Goal: Entertainment & Leisure: Consume media (video, audio)

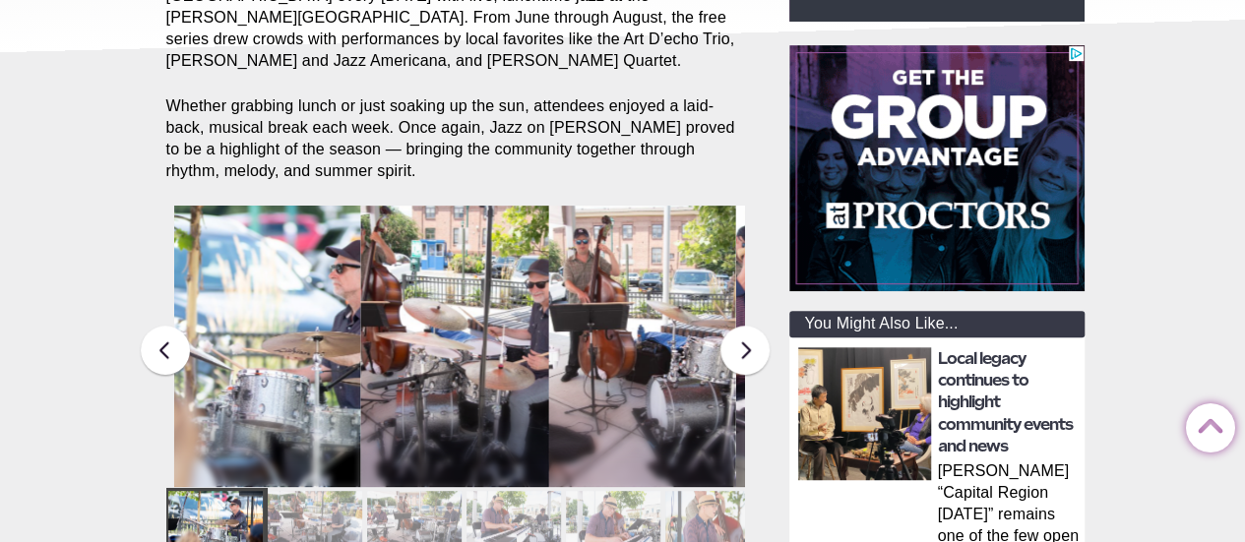
scroll to position [418, 0]
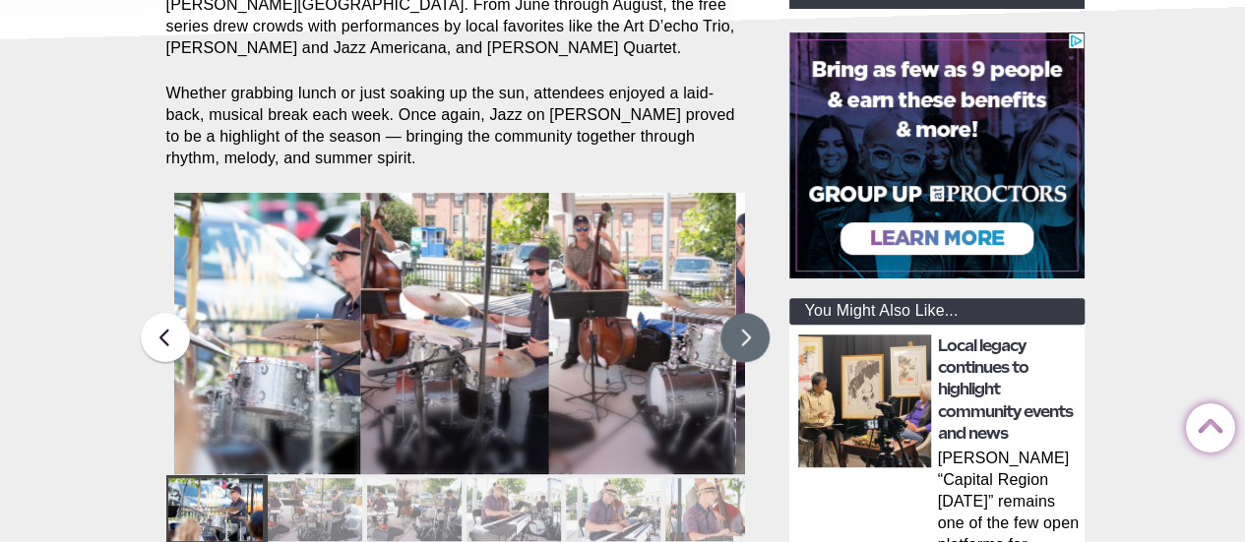
click at [746, 315] on button at bounding box center [745, 337] width 49 height 49
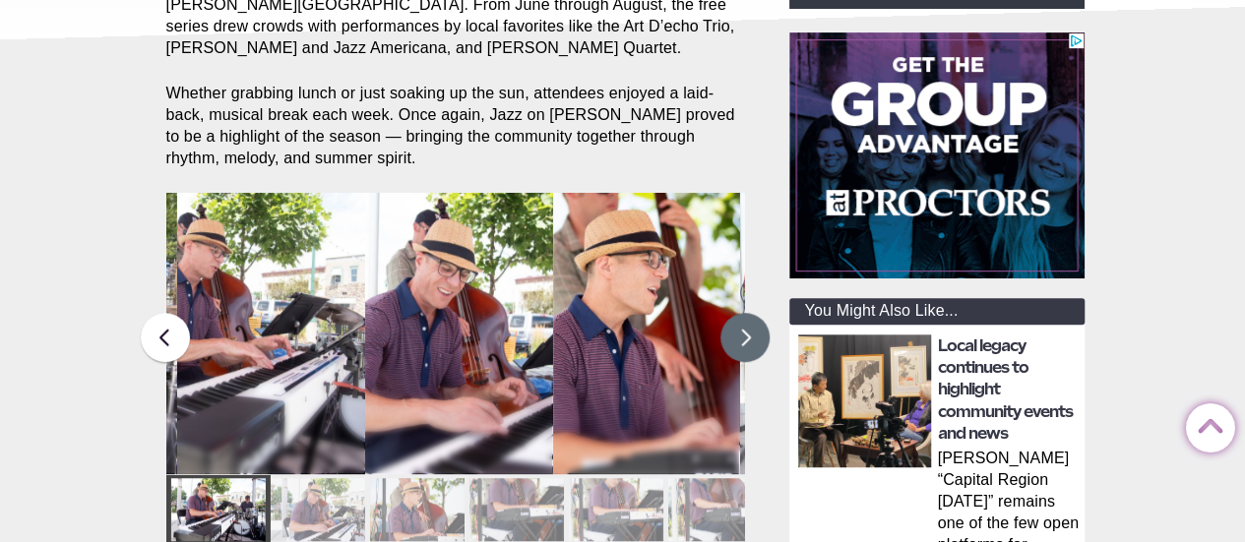
click at [746, 315] on button at bounding box center [745, 337] width 49 height 49
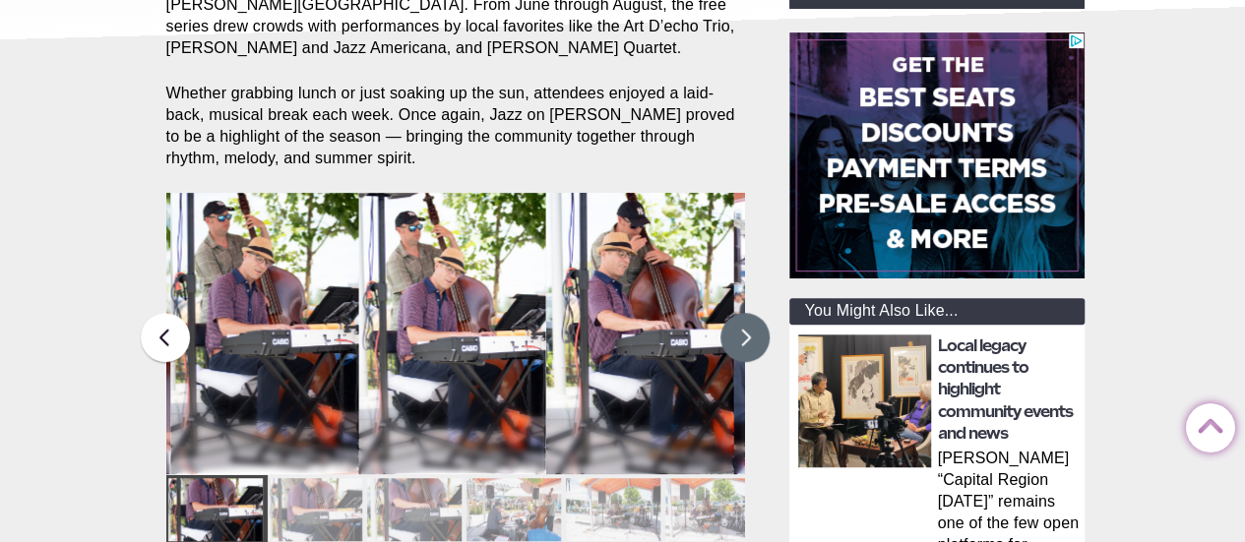
drag, startPoint x: 746, startPoint y: 315, endPoint x: 603, endPoint y: 408, distance: 171.0
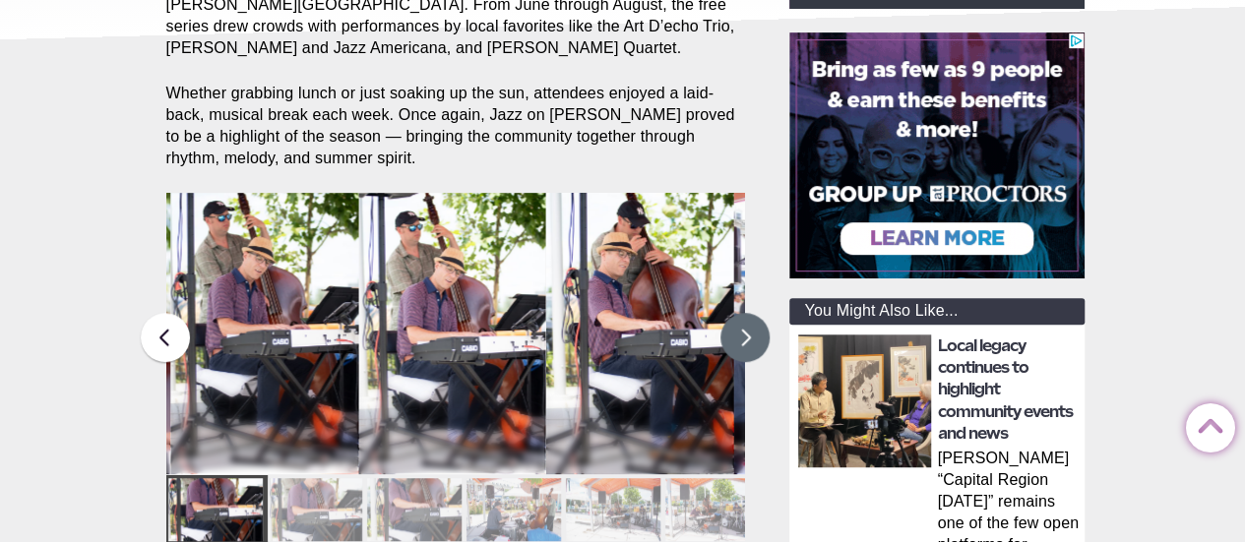
click at [603, 408] on figcaption "The Art D’echo Trio performs during Jazz on [PERSON_NAME] in [PERSON_NAME][GEOG…" at bounding box center [640, 365] width 188 height 220
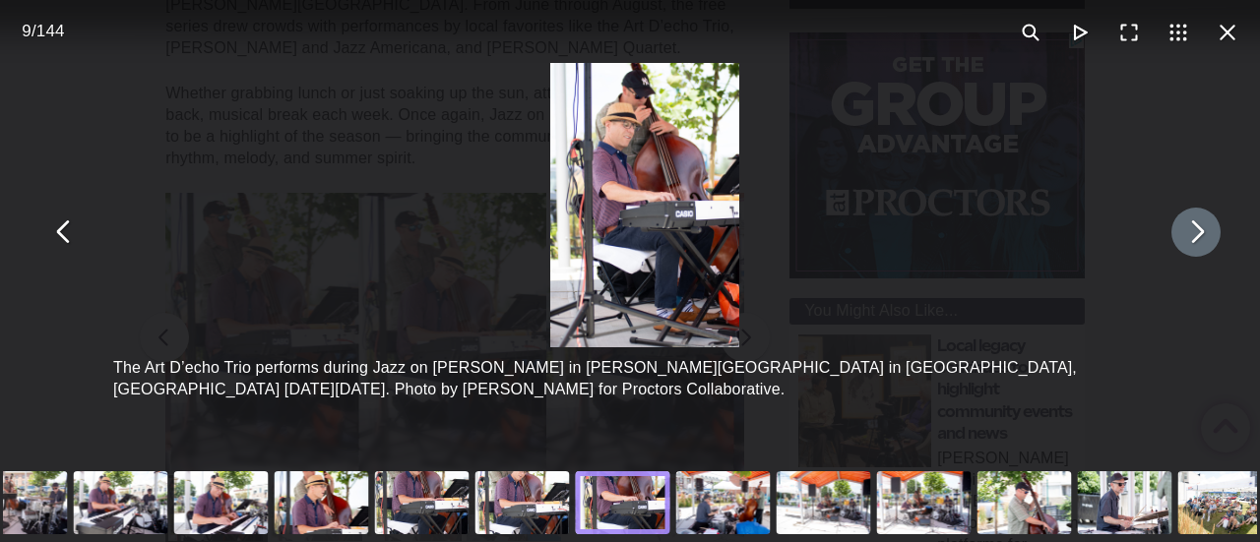
click at [1184, 239] on button "You can close this modal content with the ESC key" at bounding box center [1196, 232] width 49 height 49
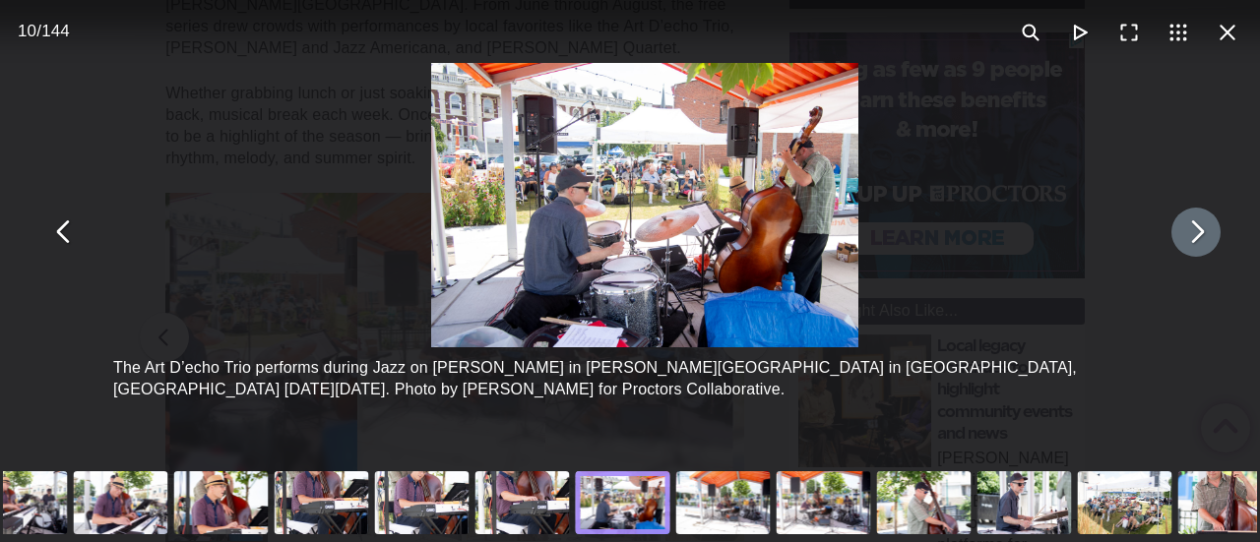
click at [1184, 241] on button "You can close this modal content with the ESC key" at bounding box center [1196, 232] width 49 height 49
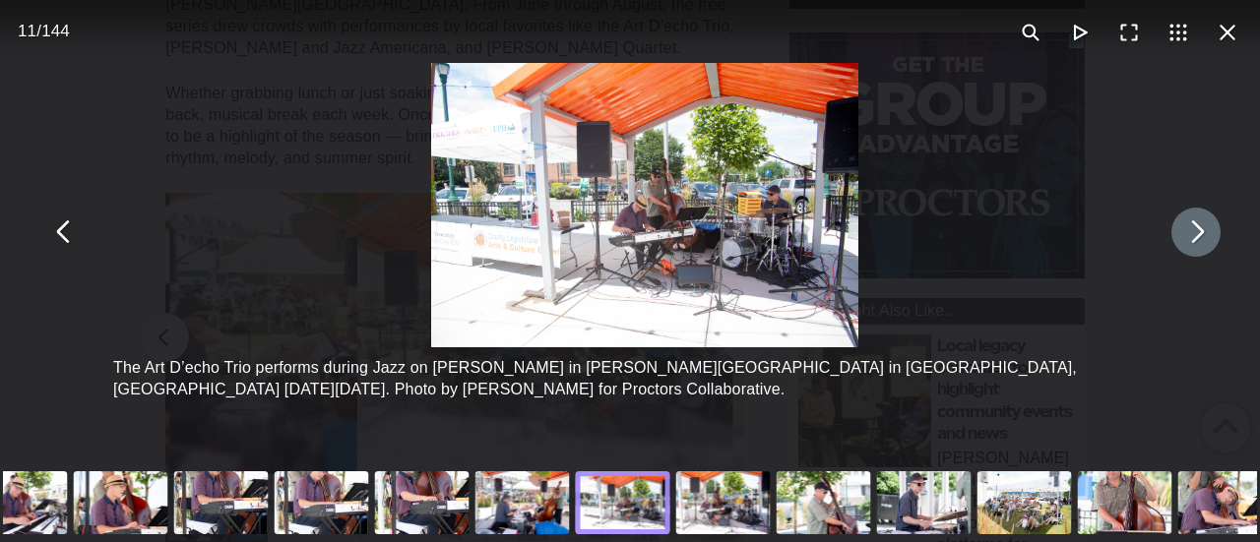
click at [1184, 241] on button "You can close this modal content with the ESC key" at bounding box center [1196, 232] width 49 height 49
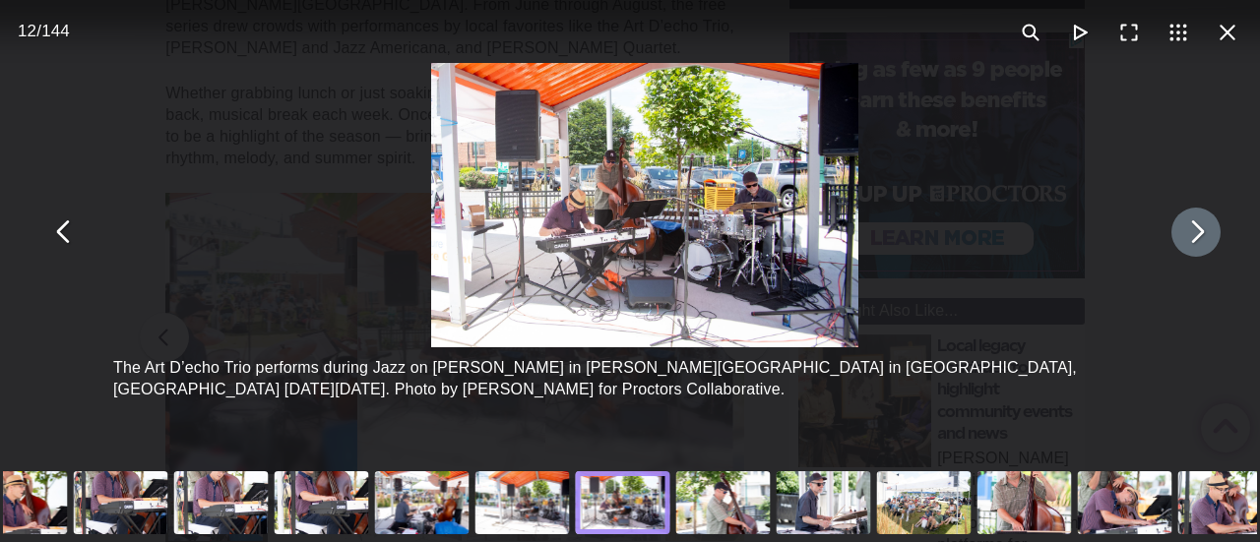
click at [1184, 241] on button "You can close this modal content with the ESC key" at bounding box center [1196, 232] width 49 height 49
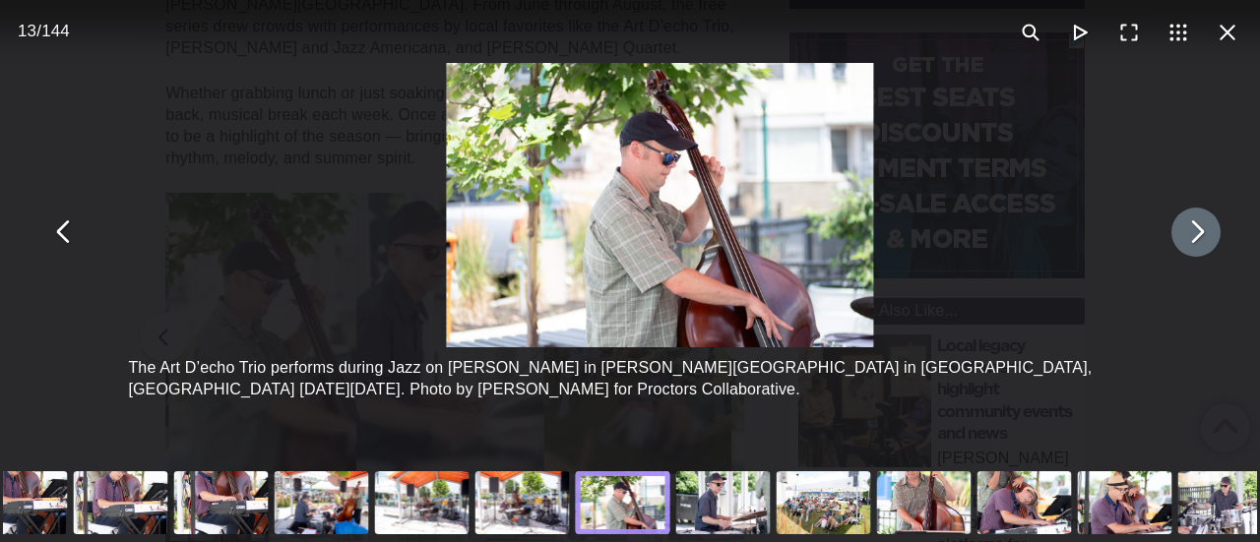
click at [1184, 241] on button "You can close this modal content with the ESC key" at bounding box center [1196, 232] width 49 height 49
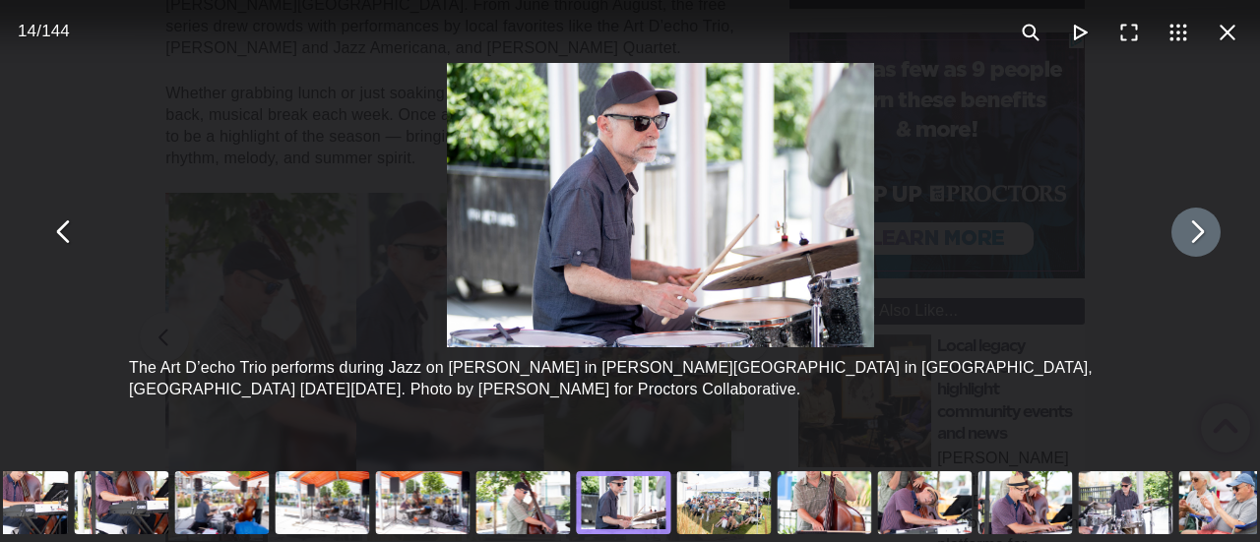
click at [1184, 241] on button "You can close this modal content with the ESC key" at bounding box center [1196, 232] width 49 height 49
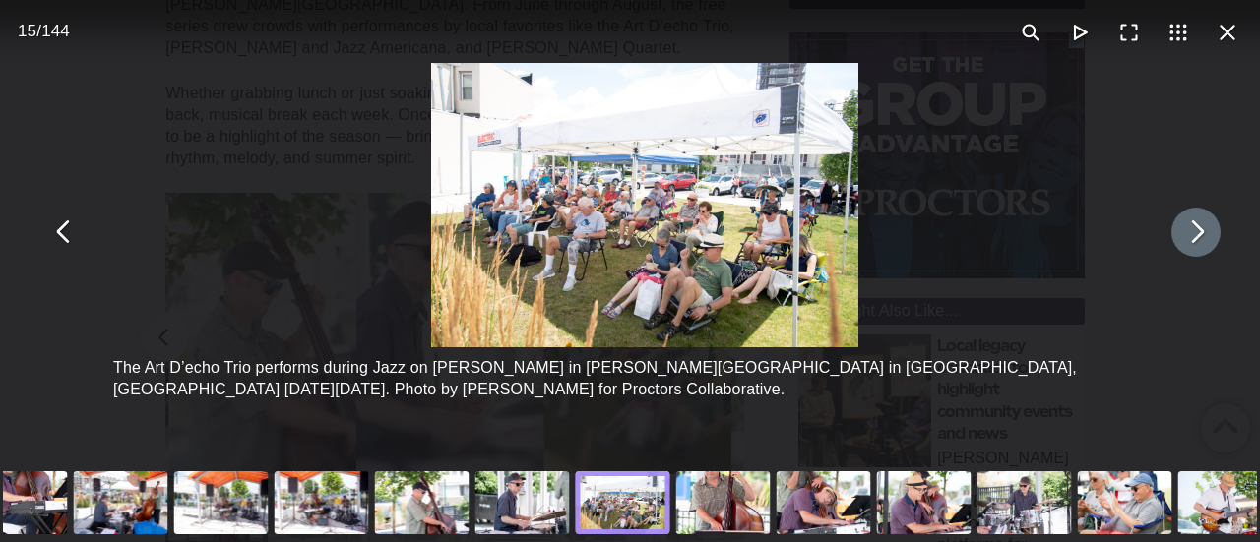
click at [1184, 240] on button "You can close this modal content with the ESC key" at bounding box center [1196, 232] width 49 height 49
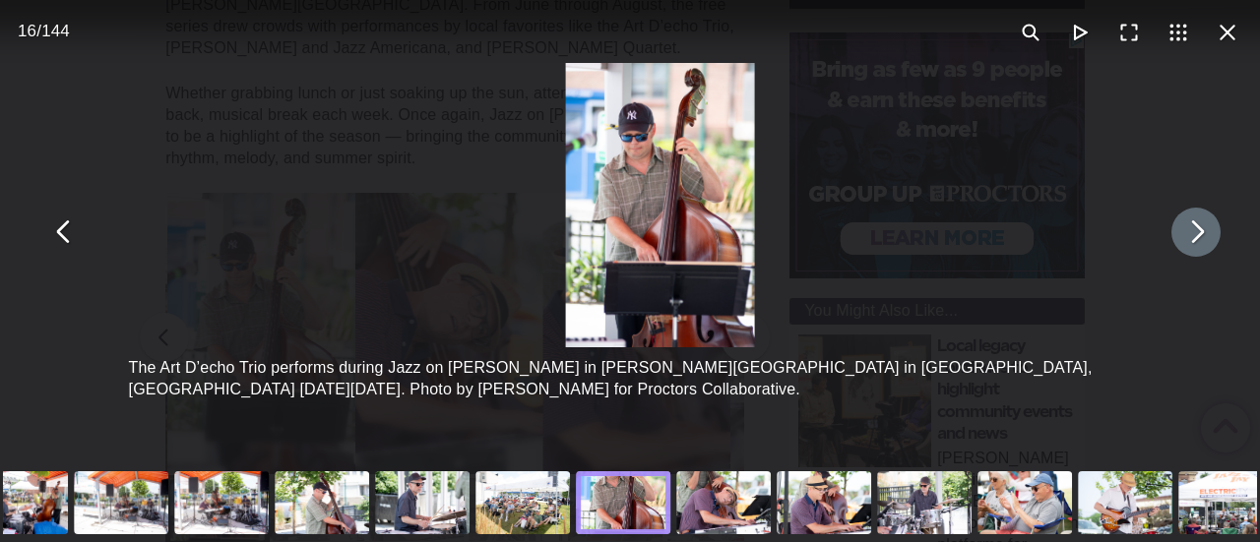
click at [1184, 240] on button "You can close this modal content with the ESC key" at bounding box center [1196, 232] width 49 height 49
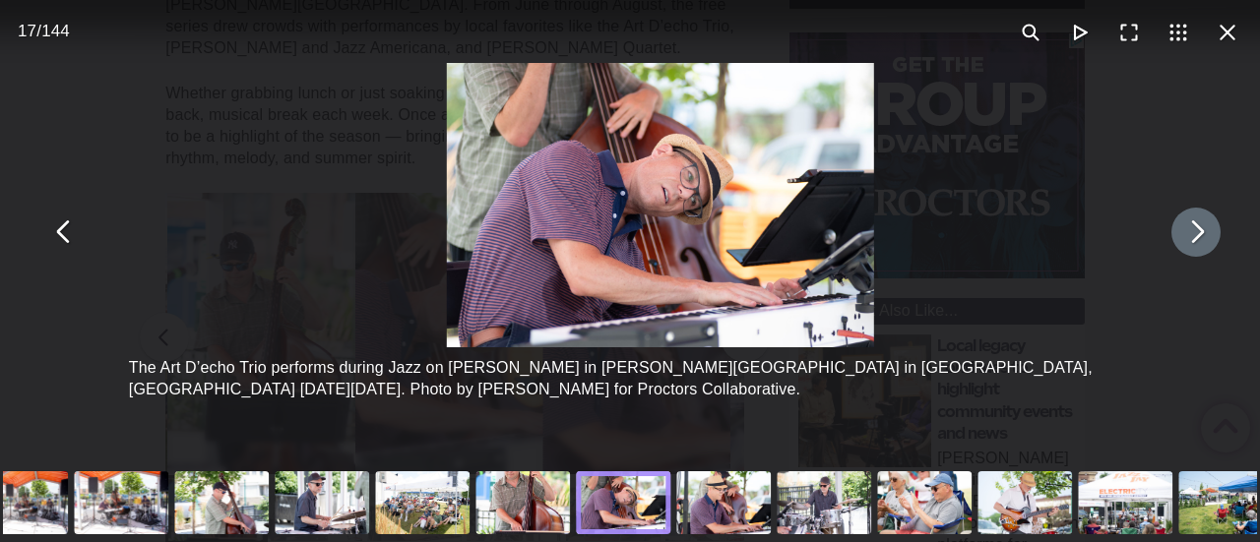
click at [1184, 240] on button "You can close this modal content with the ESC key" at bounding box center [1196, 232] width 49 height 49
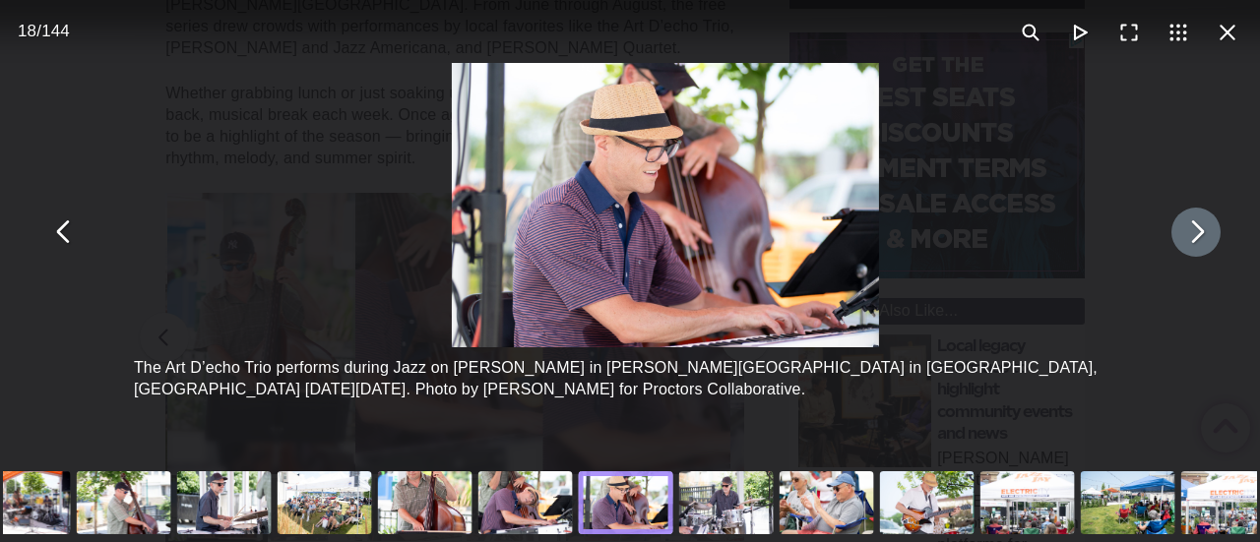
click at [1184, 240] on button "You can close this modal content with the ESC key" at bounding box center [1196, 232] width 49 height 49
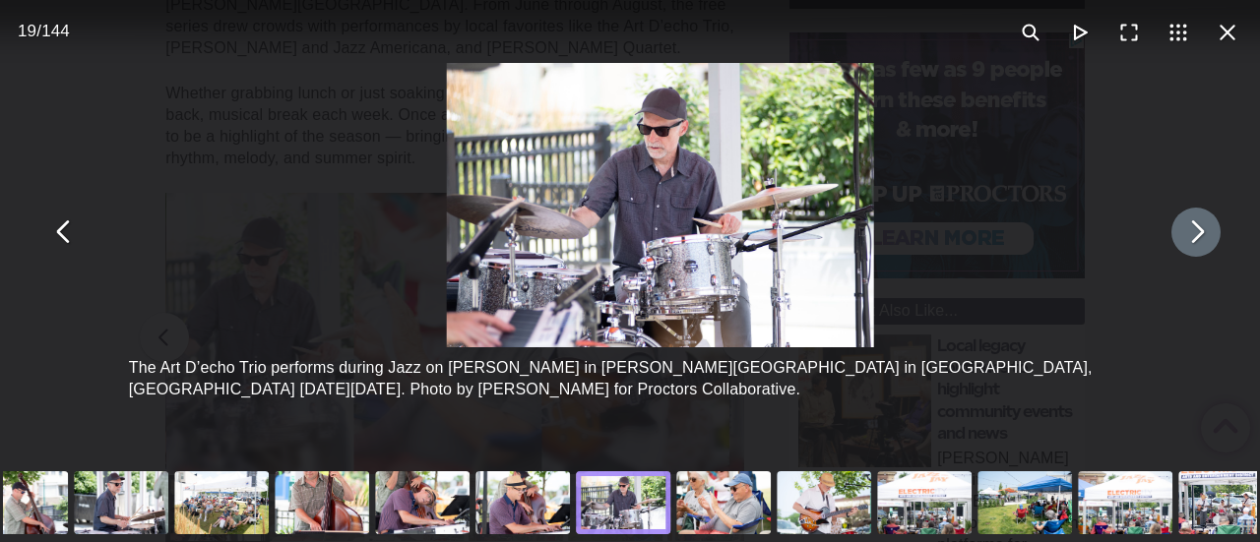
click at [1183, 243] on button "You can close this modal content with the ESC key" at bounding box center [1196, 232] width 49 height 49
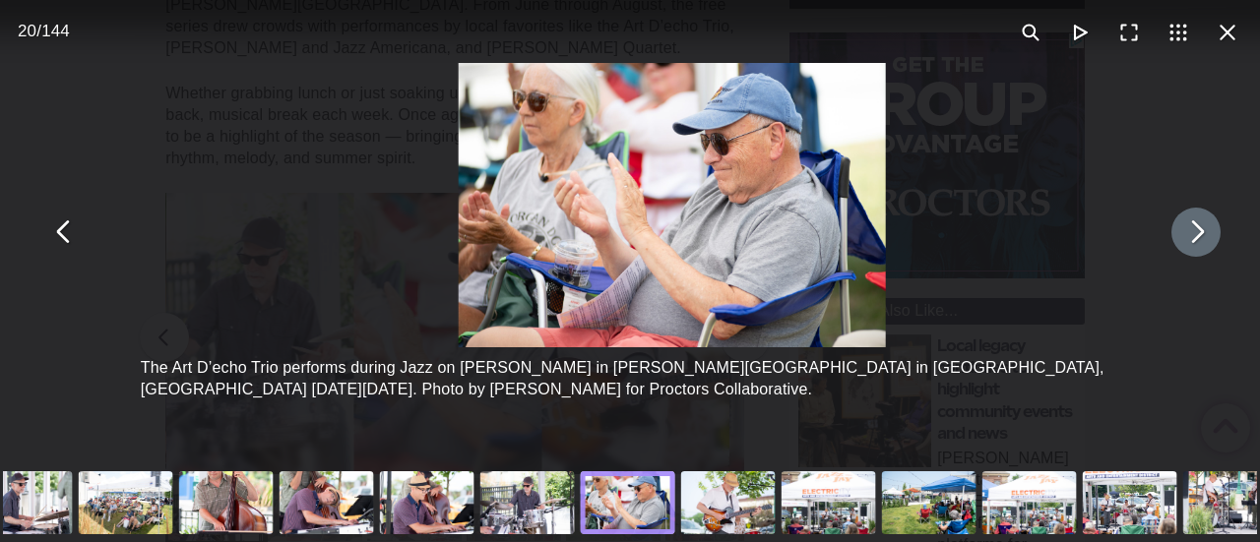
click at [1183, 243] on button "You can close this modal content with the ESC key" at bounding box center [1196, 232] width 49 height 49
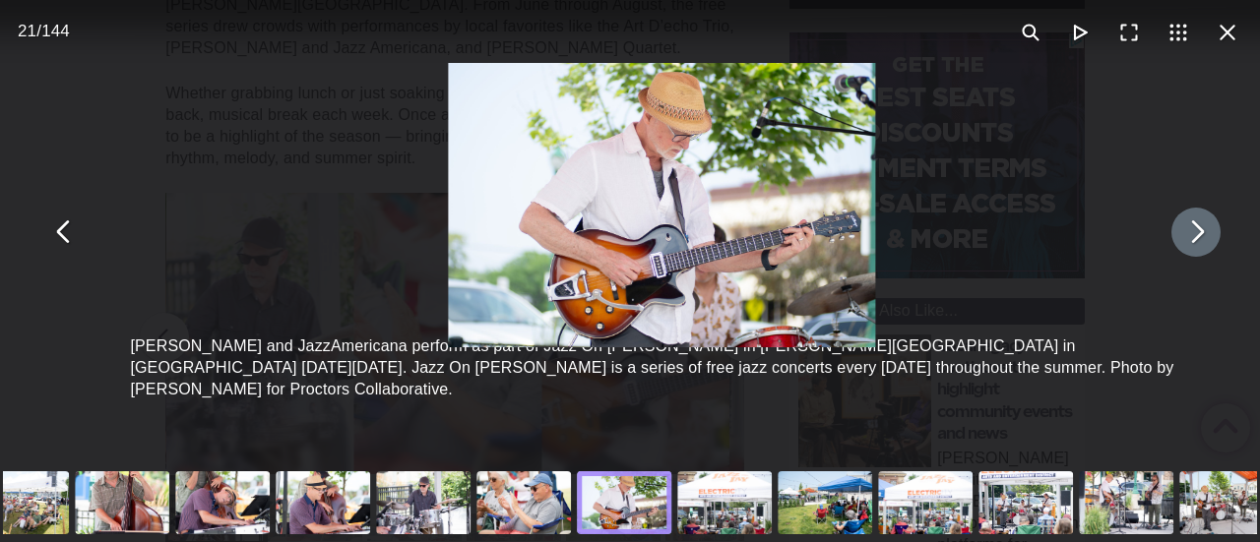
click at [1183, 243] on button "You can close this modal content with the ESC key" at bounding box center [1196, 232] width 49 height 49
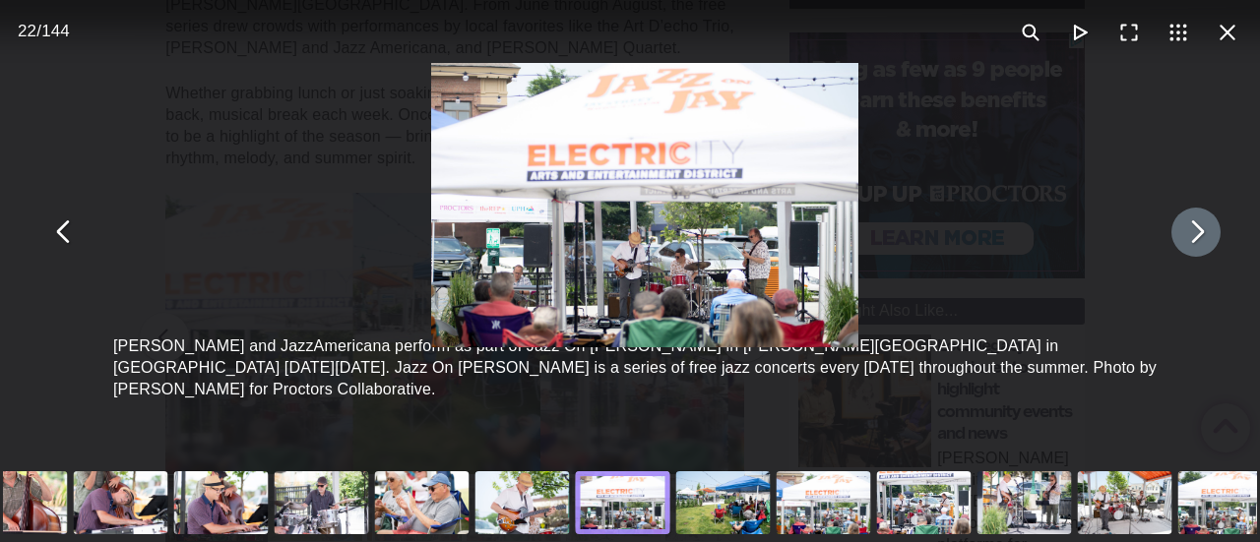
click at [1183, 243] on button "You can close this modal content with the ESC key" at bounding box center [1196, 232] width 49 height 49
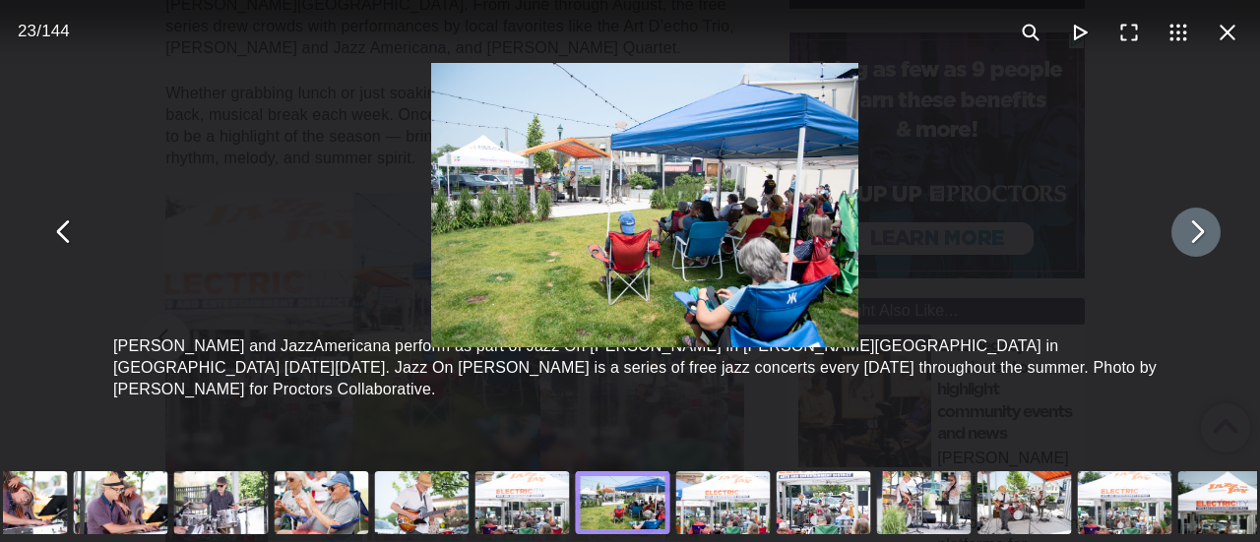
click at [1182, 245] on button "You can close this modal content with the ESC key" at bounding box center [1196, 232] width 49 height 49
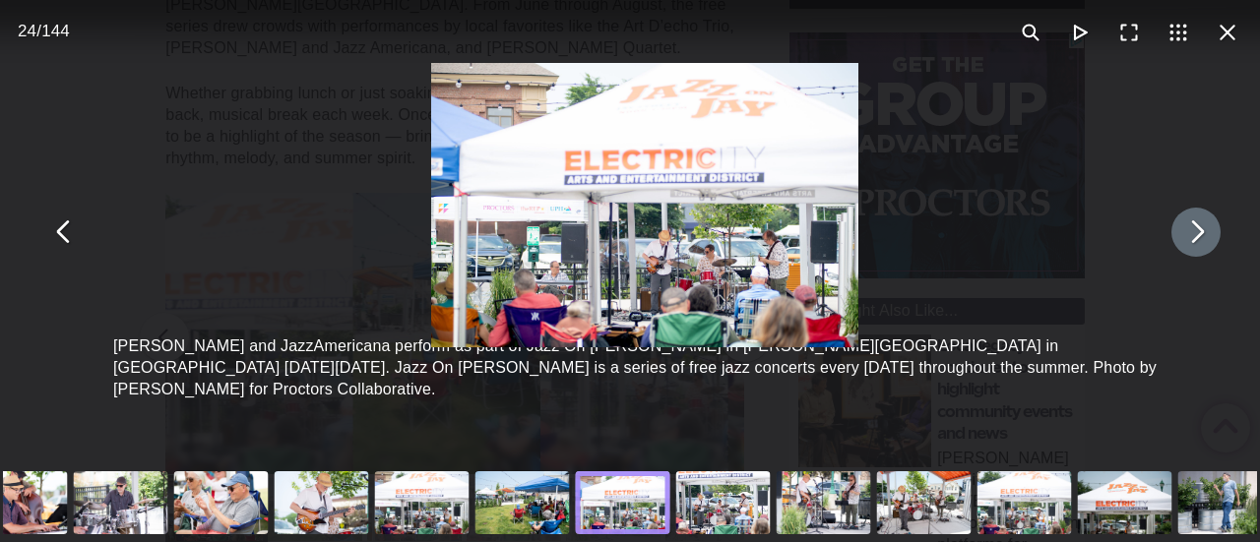
click at [1182, 245] on button "You can close this modal content with the ESC key" at bounding box center [1196, 232] width 49 height 49
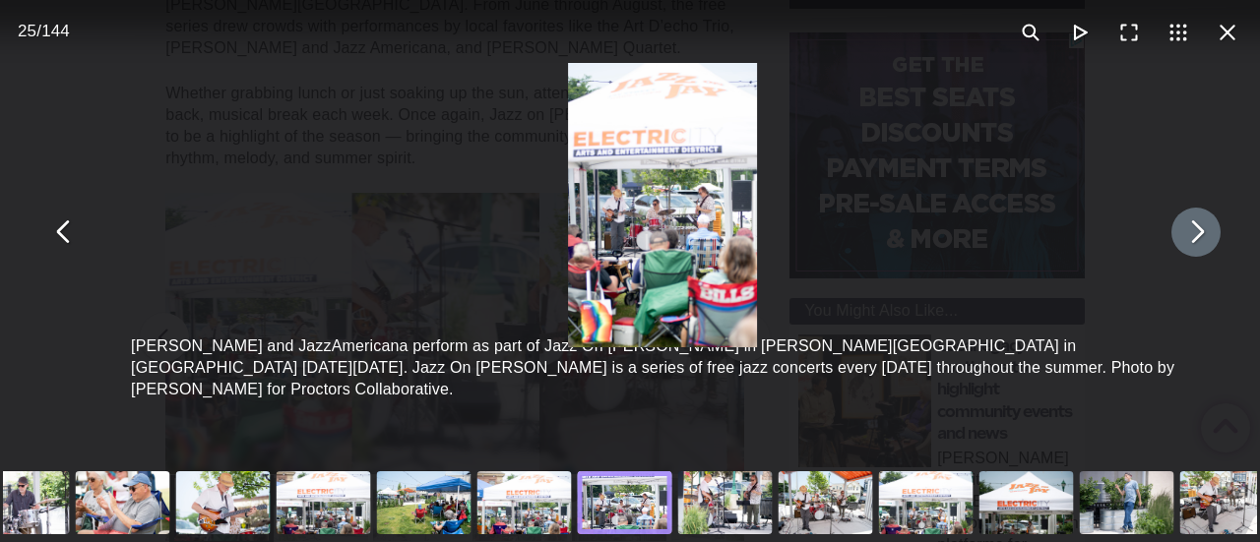
click at [1182, 245] on button "You can close this modal content with the ESC key" at bounding box center [1196, 232] width 49 height 49
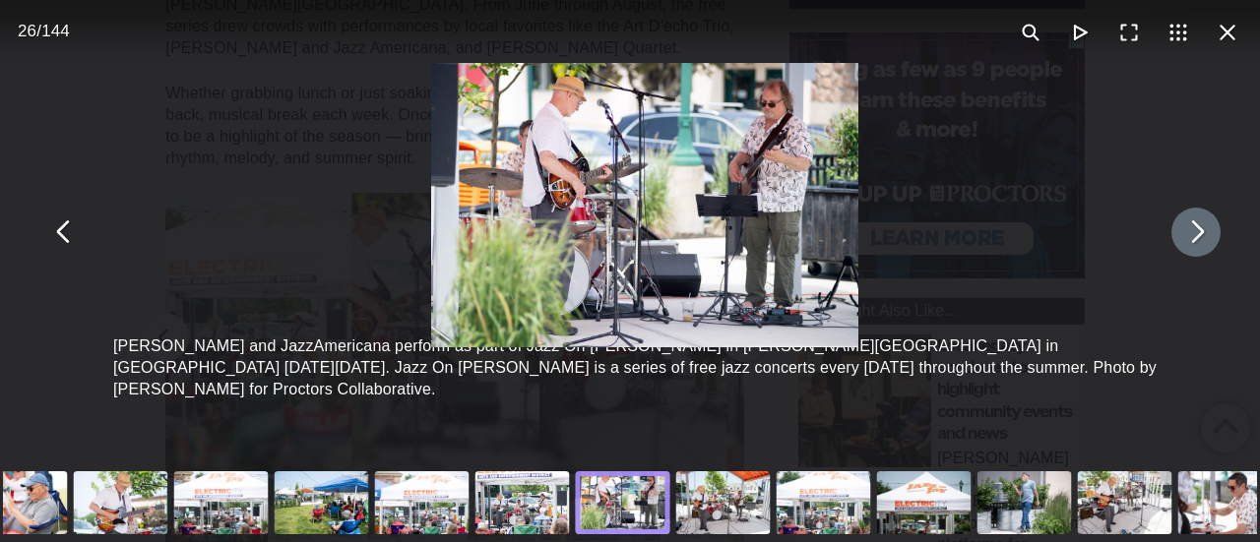
click at [1182, 245] on button "You can close this modal content with the ESC key" at bounding box center [1196, 232] width 49 height 49
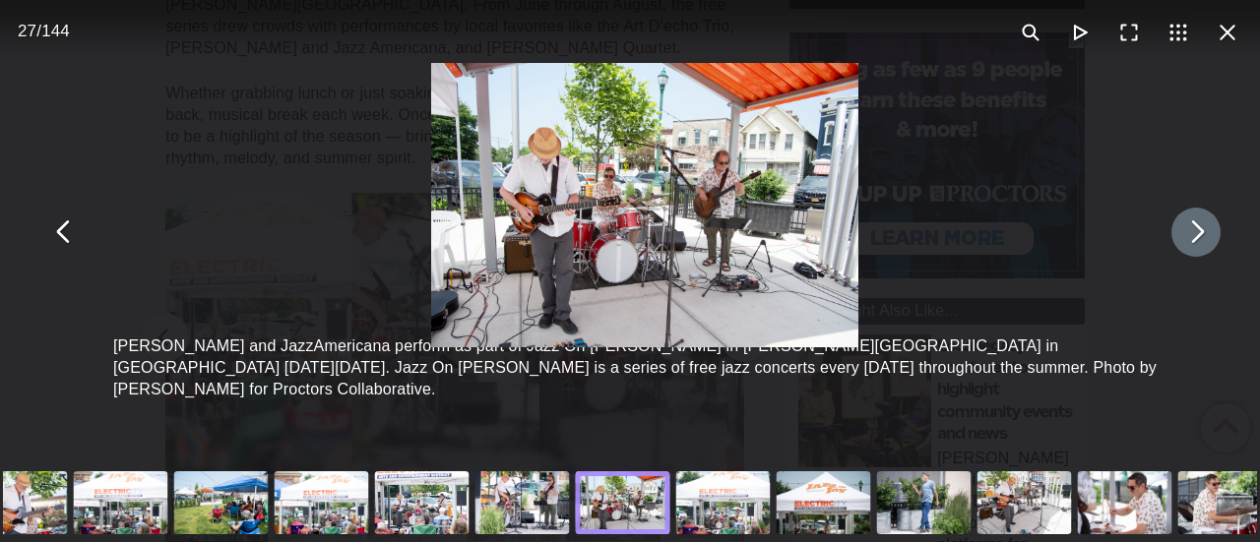
click at [1182, 245] on button "You can close this modal content with the ESC key" at bounding box center [1196, 232] width 49 height 49
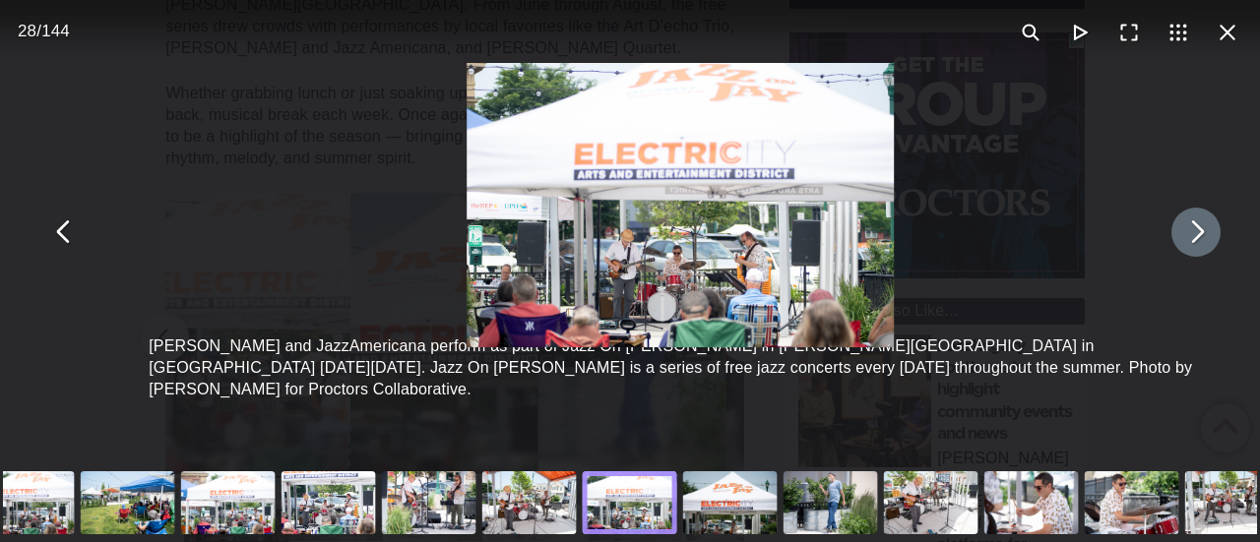
click at [1182, 245] on button "You can close this modal content with the ESC key" at bounding box center [1196, 232] width 49 height 49
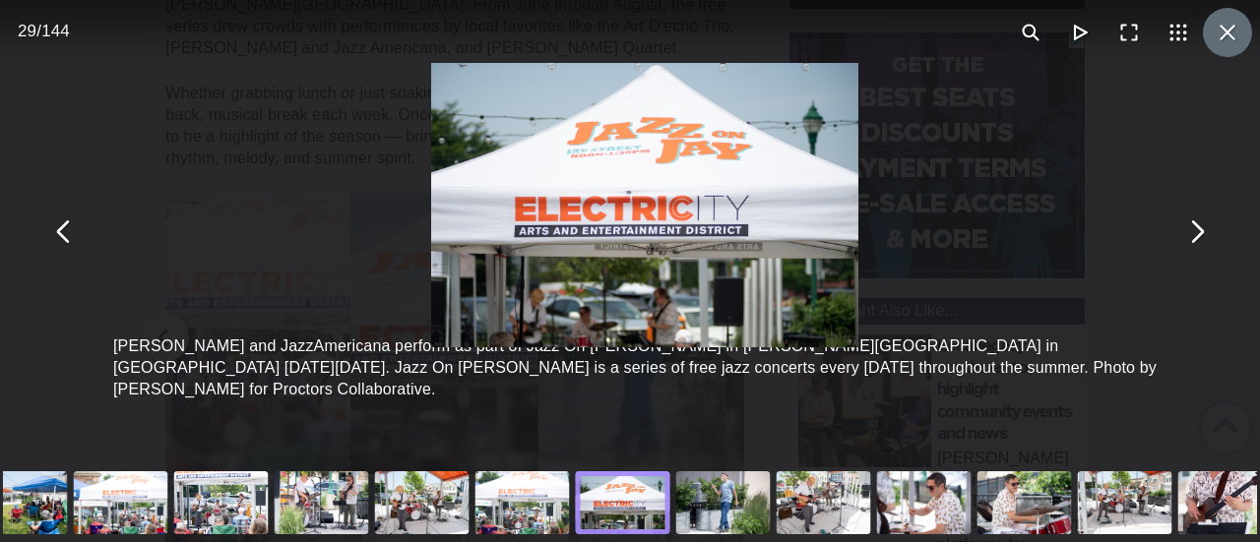
click at [1215, 42] on button "You can close this modal content with the ESC key" at bounding box center [1227, 32] width 49 height 49
